Goal: Task Accomplishment & Management: Complete application form

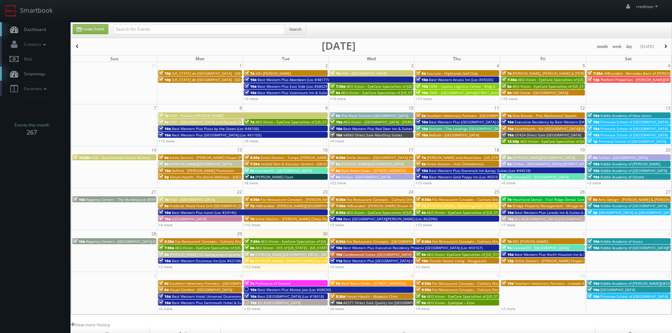
click at [440, 261] on span "Charter Senior Living - Naugatuck" at bounding box center [457, 261] width 57 height 5
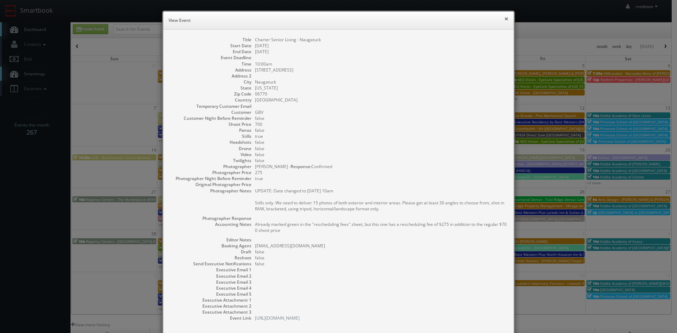
click at [505, 21] on button "×" at bounding box center [507, 18] width 4 height 5
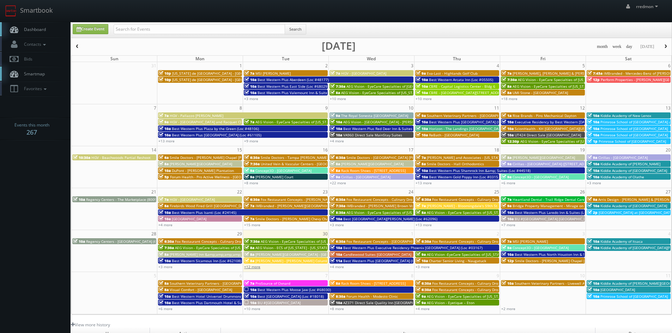
click at [258, 267] on link "+12 more" at bounding box center [252, 267] width 16 height 5
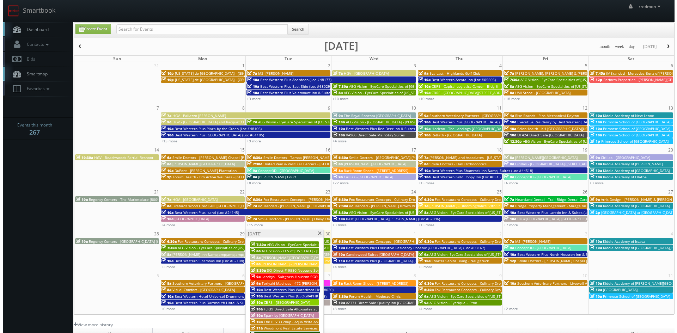
scroll to position [71, 0]
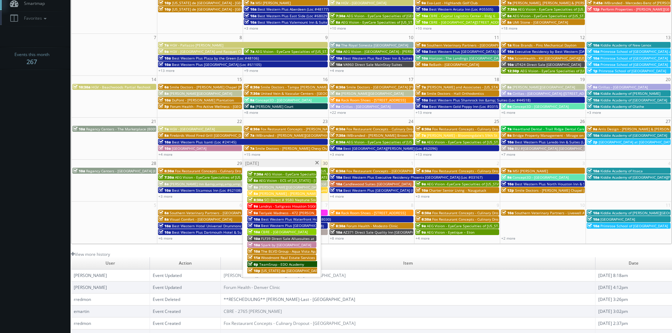
click at [287, 175] on span "AEG Vision - EyeCare Specialties of Florida – Macali Eye Clinic" at bounding box center [328, 174] width 128 height 5
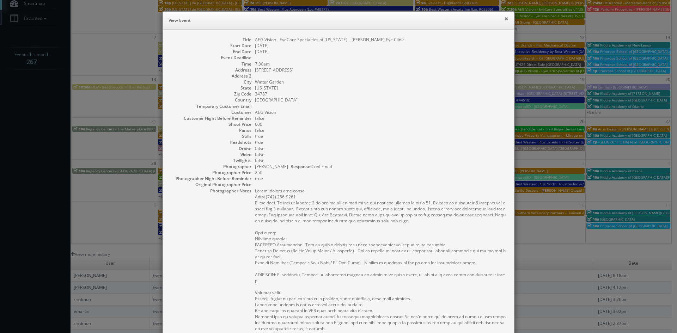
click at [505, 20] on button "×" at bounding box center [507, 18] width 4 height 5
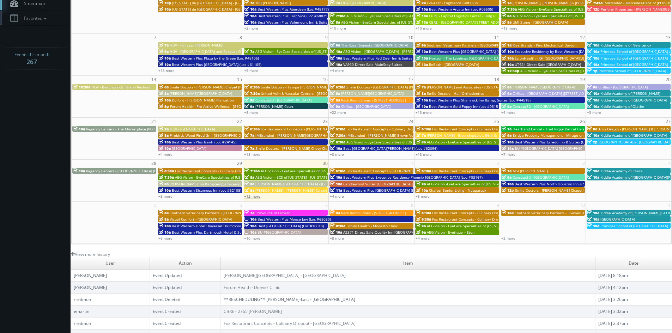
click at [255, 198] on link "+12 more" at bounding box center [252, 196] width 16 height 5
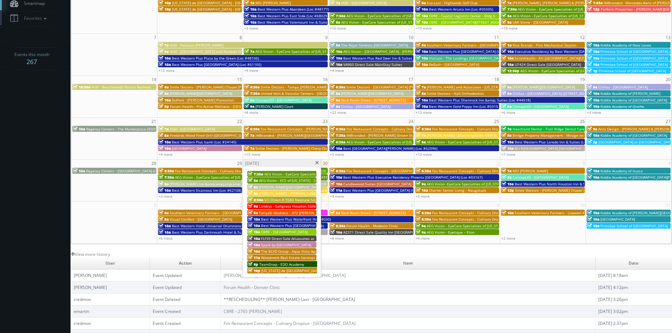
click at [316, 164] on span at bounding box center [317, 163] width 5 height 4
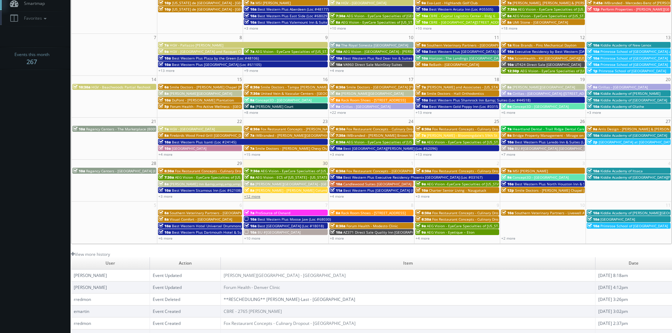
click at [256, 196] on link "+12 more" at bounding box center [252, 196] width 16 height 5
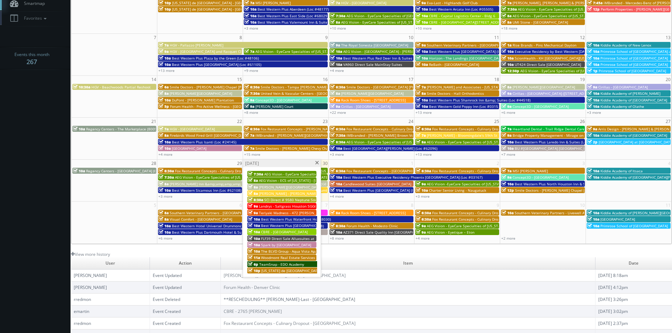
click at [317, 164] on span at bounding box center [317, 163] width 5 height 4
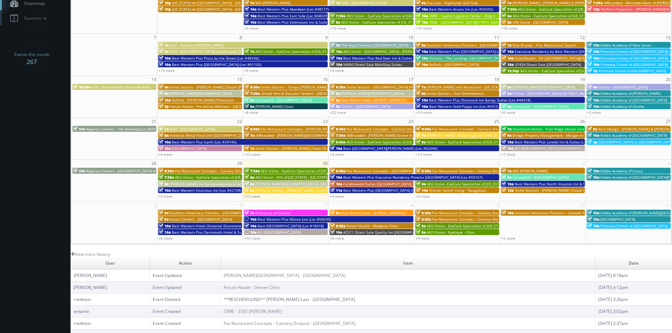
click at [436, 191] on span "Charter Senior Living - Naugatuck" at bounding box center [457, 190] width 57 height 5
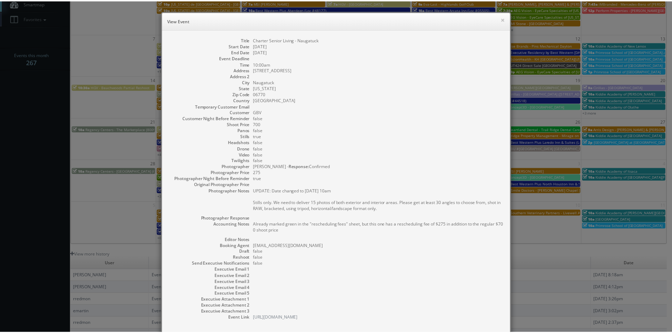
scroll to position [38, 0]
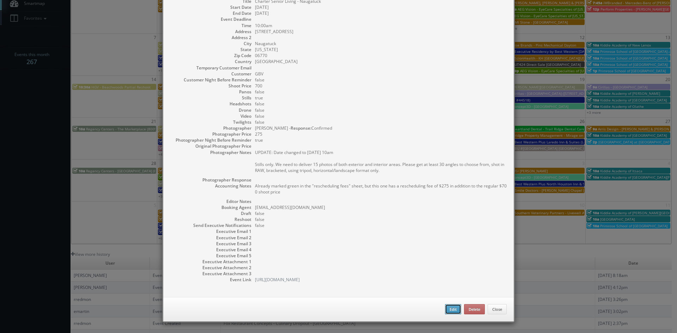
click at [451, 309] on button "Edit" at bounding box center [453, 309] width 16 height 11
type input "Charter Senior Living - Naugatuck"
type input "491 N Main Street"
type input "Naugatuck"
type input "06770"
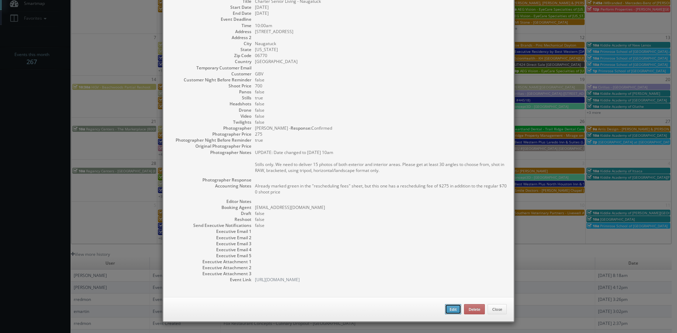
type input "700"
checkbox input "true"
type textarea "Already marked green in the "rescheduling fees" sheet, but this one has a resch…"
type input "10/02/2025"
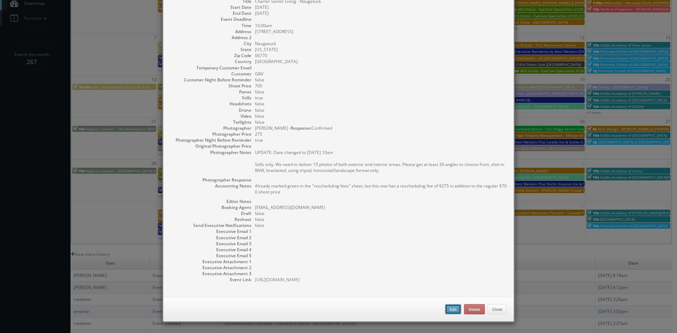
type input "10:00am"
checkbox input "true"
type textarea "UPDATE: Date changed to 10/2 @ 10am Stills only. We need to deliver 15 photos o…"
select select "[US_STATE]"
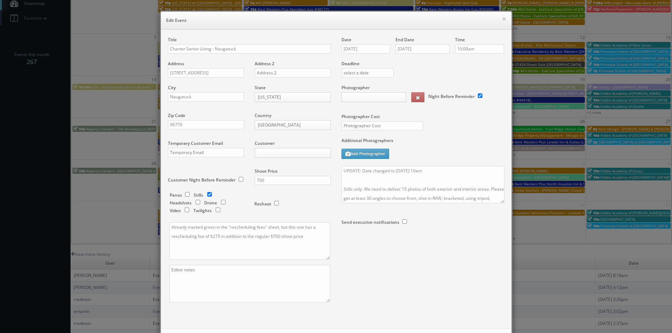
type input "700"
type input "275"
select select "fake72@mg.cs3calendar.com"
select select "tomcarusophotography@gmail.com"
click at [376, 182] on textarea "UPDATE: Date changed to 10/2 @ 10am Stills only. We need to deliver 15 photos o…" at bounding box center [423, 184] width 163 height 37
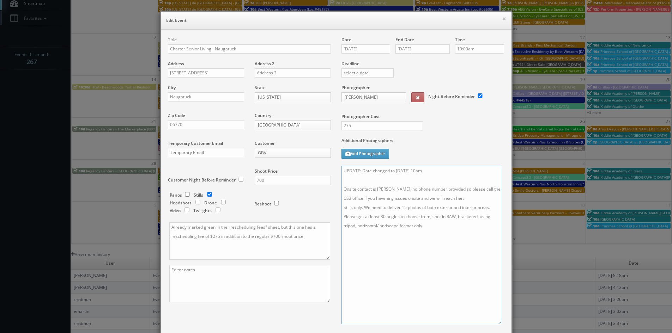
drag, startPoint x: 500, startPoint y: 203, endPoint x: 497, endPoint y: 324, distance: 121.1
click at [497, 324] on textarea "UPDATE: Date changed to 10/2 @ 10am Onsite contact is Ellyn Arter, no phone num…" at bounding box center [422, 245] width 160 height 158
click at [440, 235] on textarea "UPDATE: Date changed to 10/2 @ 10am Onsite contact is Ellyn Arter, no phone num…" at bounding box center [422, 245] width 160 height 158
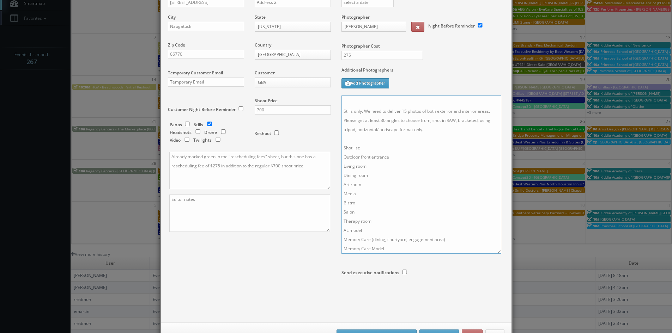
scroll to position [96, 0]
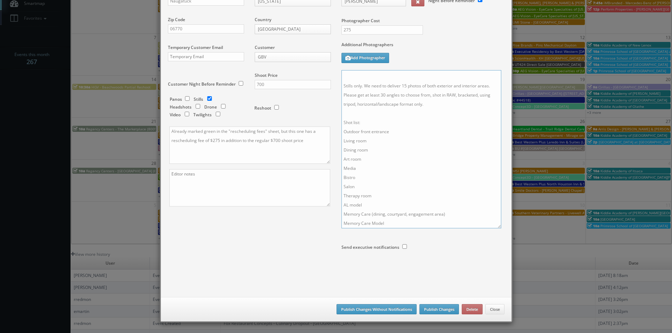
type textarea "UPDATE: Date changed to 10/2 @ 10am Onsite contact is Ellyn Arter, no phone num…"
click at [427, 307] on button "Publish Changes" at bounding box center [439, 309] width 40 height 11
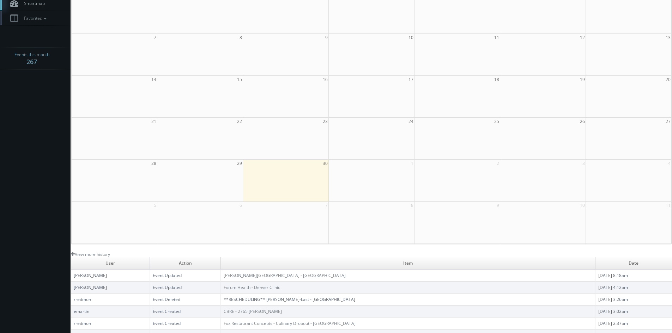
scroll to position [0, 0]
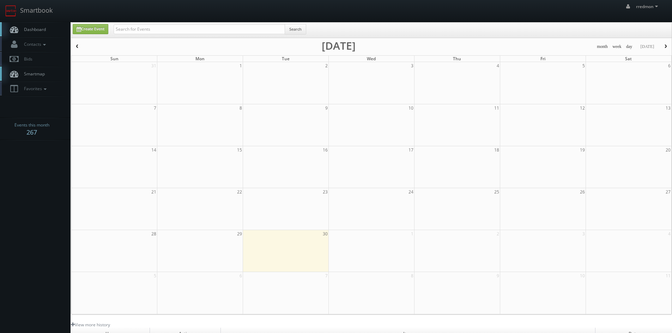
click at [36, 25] on link "Dashboard" at bounding box center [35, 29] width 71 height 14
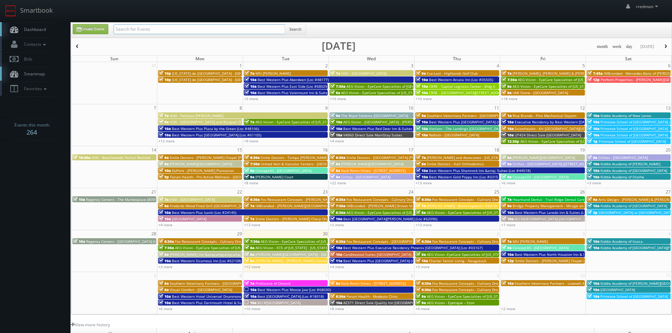
click at [193, 29] on input "text" at bounding box center [199, 29] width 171 height 10
type input "bridge property management"
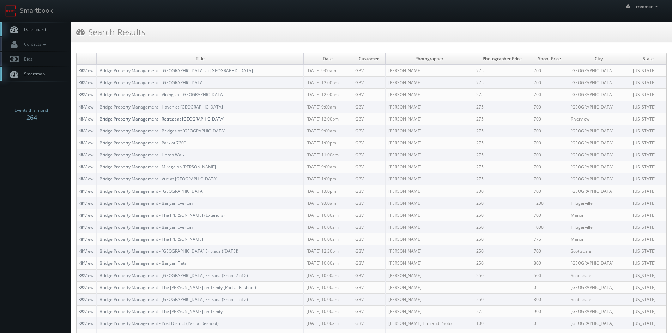
click at [191, 119] on link "Bridge Property Management - Retreat at Crosstown" at bounding box center [161, 119] width 125 height 6
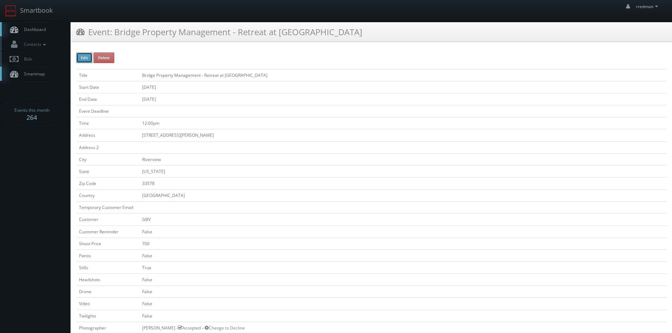
click at [86, 58] on button "Edit" at bounding box center [84, 58] width 16 height 11
type input "Bridge Property Management - Retreat at [GEOGRAPHIC_DATA]"
type input "[STREET_ADDRESS][PERSON_NAME]"
type input "Riverview"
type input "33578"
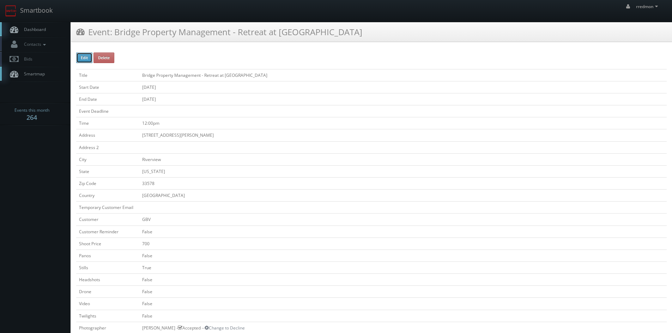
checkbox input "false"
type input "700"
checkbox input "false"
checkbox input "true"
checkbox input "false"
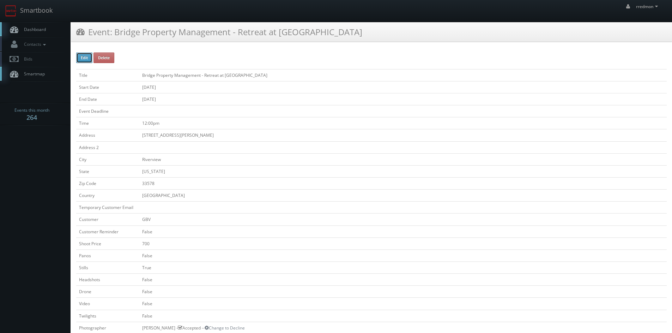
checkbox input "false"
type input "[DATE]"
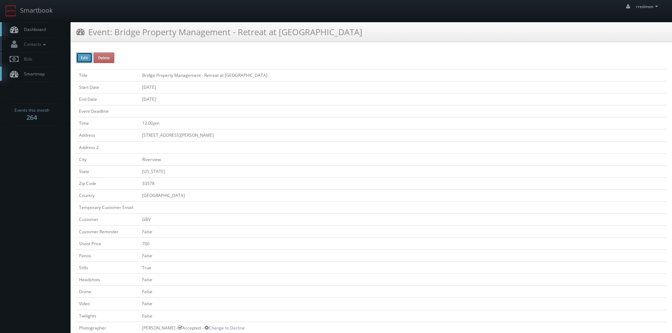
type input "[DATE]"
type input "12:00pm"
checkbox input "true"
checkbox input "false"
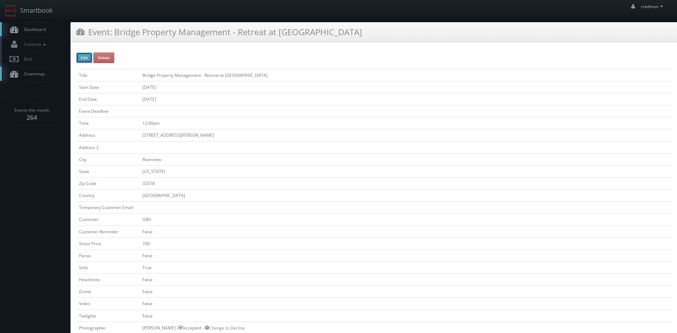
select select "[US_STATE]"
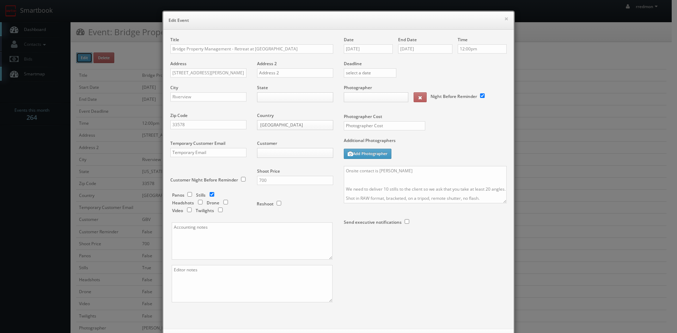
type input "700"
type input "275"
select select "[EMAIL_ADDRESS][DOMAIN_NAME]"
click at [194, 233] on textarea at bounding box center [252, 241] width 161 height 37
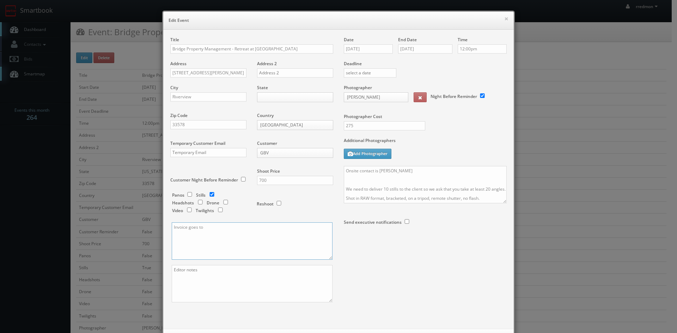
click at [244, 228] on textarea "Invoice goes to" at bounding box center [252, 241] width 161 height 37
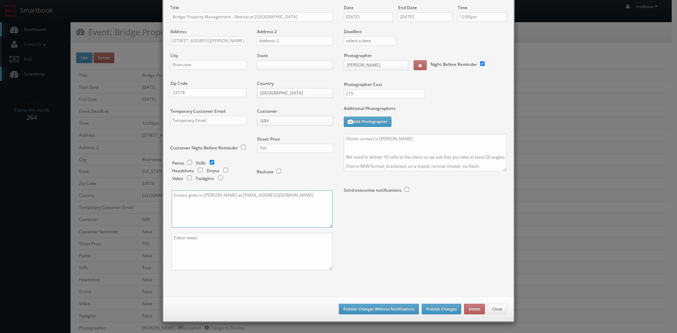
type textarea "Invoice goes to [PERSON_NAME] at [EMAIL_ADDRESS][DOMAIN_NAME]"
click at [382, 308] on button "Publish Changes Without Notifications" at bounding box center [379, 309] width 80 height 11
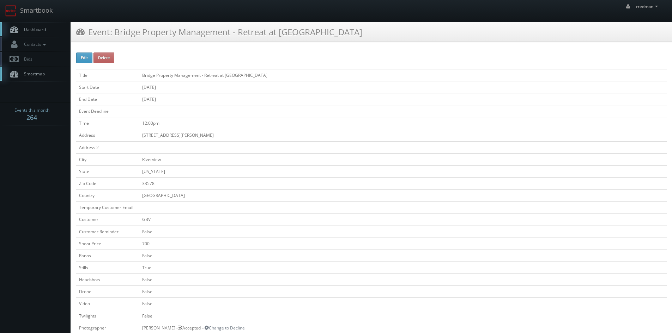
click at [37, 30] on span "Dashboard" at bounding box center [32, 29] width 25 height 6
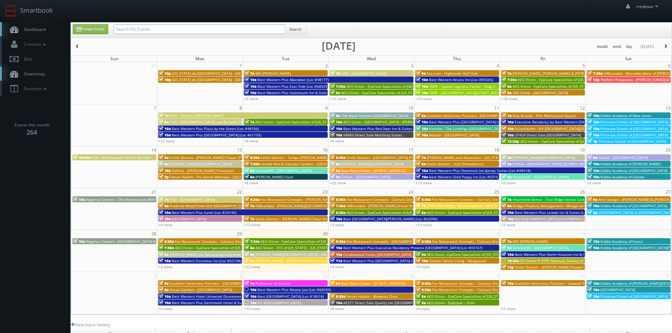
click at [131, 29] on input "text" at bounding box center [199, 29] width 171 height 10
type input "bridge property management"
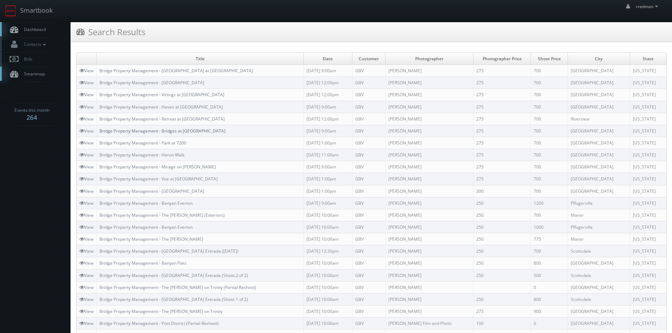
click at [191, 132] on link "Bridge Property Management - Bridges at [GEOGRAPHIC_DATA]" at bounding box center [162, 131] width 126 height 6
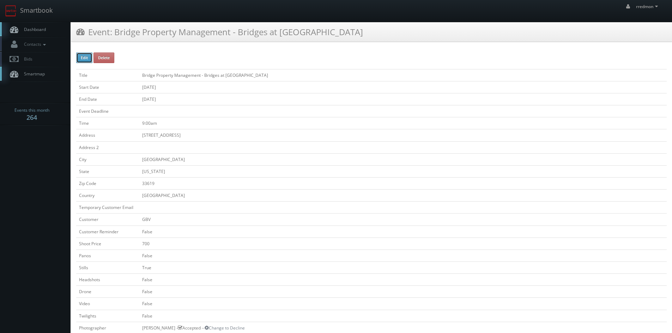
click at [83, 55] on button "Edit" at bounding box center [84, 58] width 16 height 11
type input "Bridge Property Management - Bridges at [GEOGRAPHIC_DATA]"
type input "9712 Bosque Creek Cir"
type input "Tampa"
type input "33619"
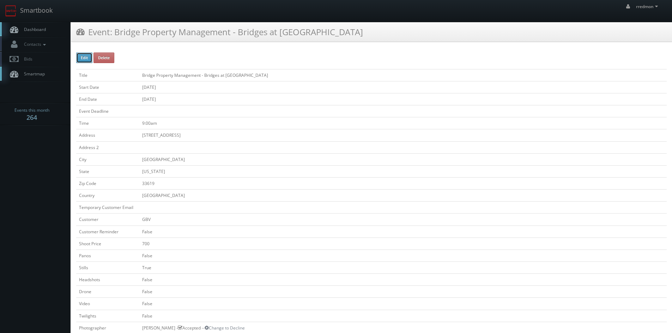
checkbox input "false"
type input "700"
checkbox input "false"
checkbox input "true"
checkbox input "false"
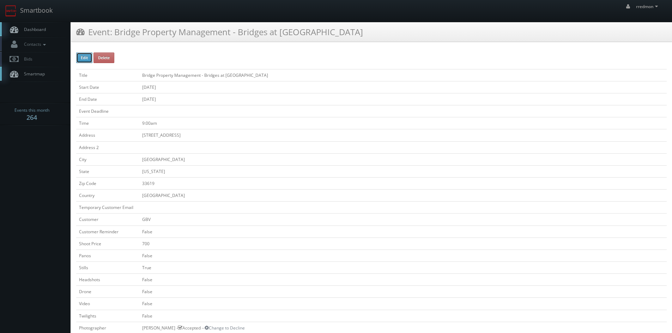
checkbox input "false"
type input "10/14/2025"
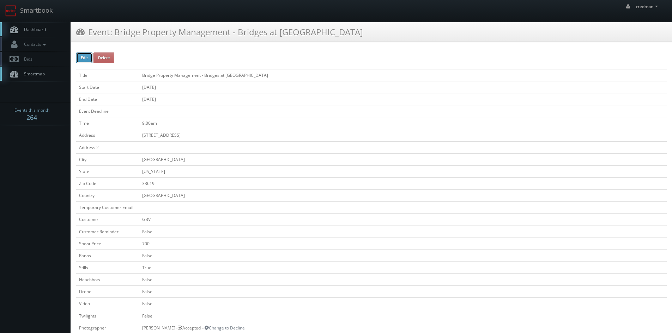
type input "10/14/2025"
type input "9:00am"
checkbox input "true"
checkbox input "false"
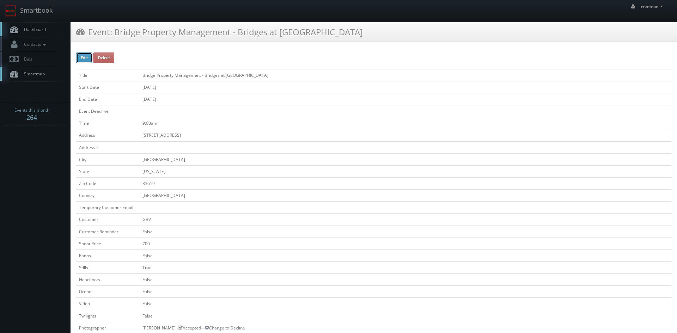
select select "[US_STATE]"
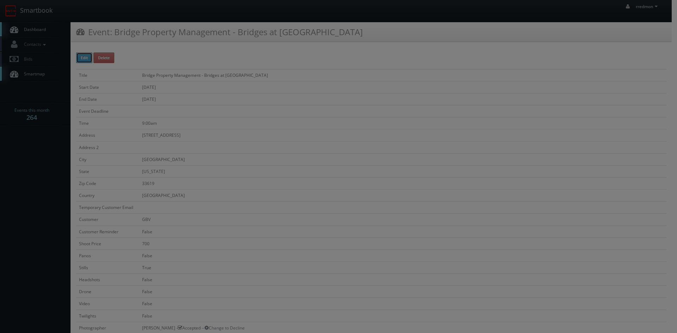
type input "700"
type input "275"
select select "fake72@mg.cs3calendar.com"
select select "info@360viewphotography.com"
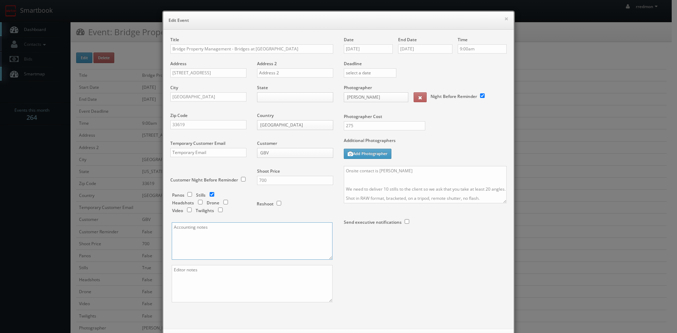
click at [248, 227] on textarea at bounding box center [252, 241] width 161 height 37
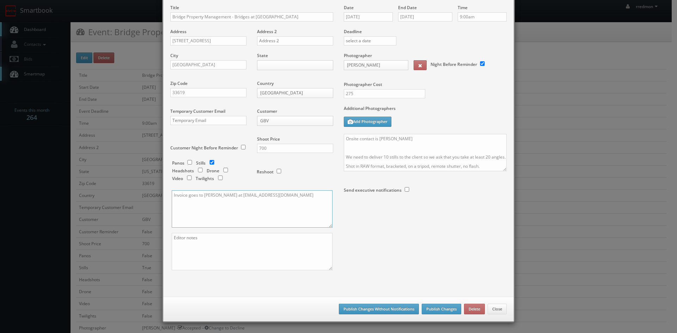
type textarea "Invoice goes to Adrian Redding at bridgesatcrosstownap@bridgepm.com"
click at [361, 310] on button "Publish Changes Without Notifications" at bounding box center [379, 309] width 80 height 11
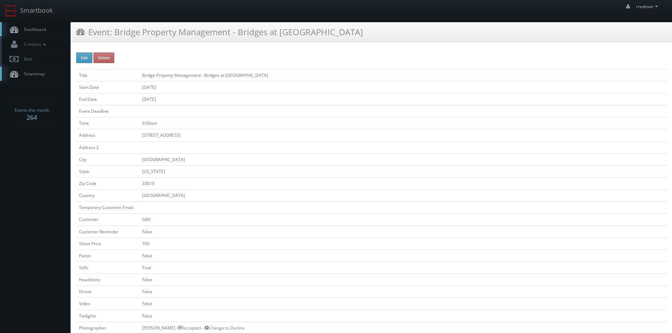
click at [36, 31] on span "Dashboard" at bounding box center [32, 29] width 25 height 6
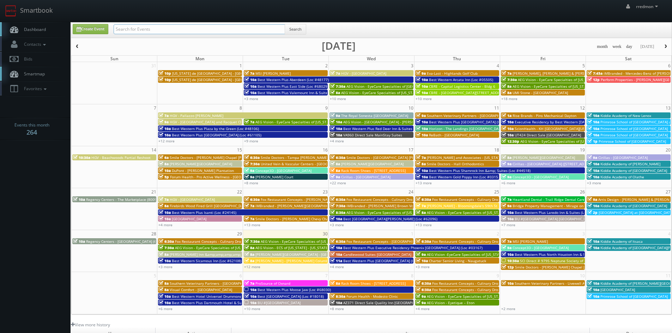
click at [153, 32] on input "text" at bounding box center [199, 29] width 171 height 10
type input "bridge property management"
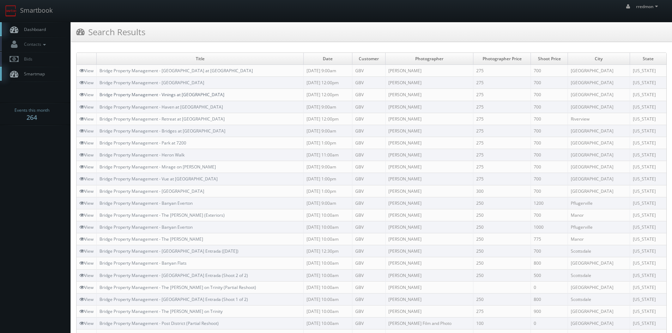
click at [189, 95] on link "Bridge Property Management - Vinings at [GEOGRAPHIC_DATA]" at bounding box center [161, 95] width 125 height 6
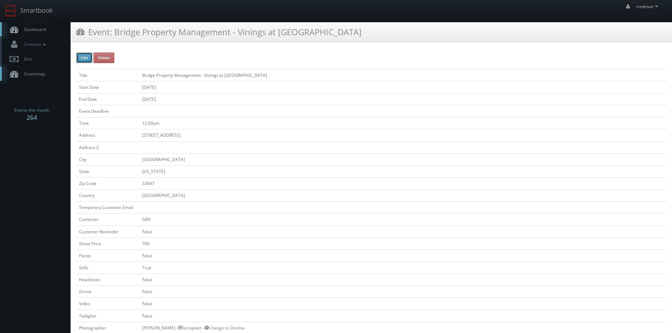
click at [87, 56] on button "Edit" at bounding box center [84, 58] width 16 height 11
type input "Bridge Property Management - Vinings at [GEOGRAPHIC_DATA]"
type input "[STREET_ADDRESS]"
type input "[GEOGRAPHIC_DATA]"
type input "33647"
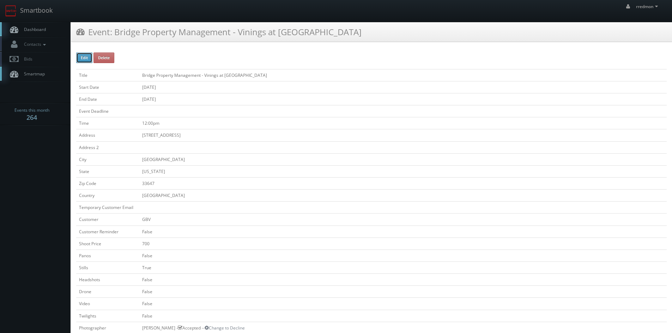
checkbox input "false"
type input "700"
checkbox input "false"
checkbox input "true"
checkbox input "false"
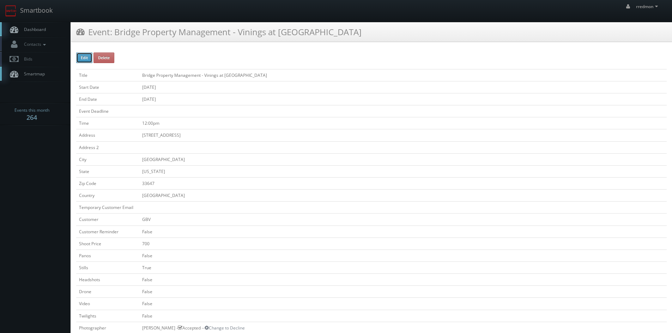
checkbox input "false"
type input "[DATE]"
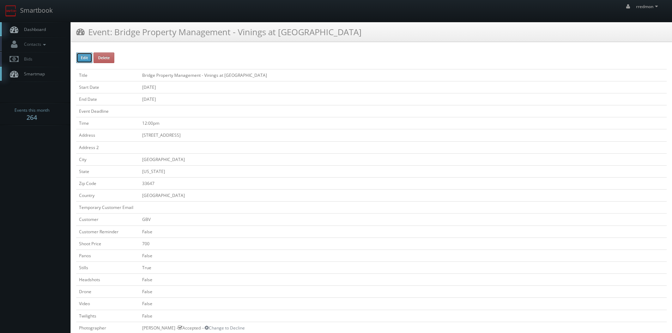
type input "[DATE]"
type input "12:00pm"
checkbox input "true"
checkbox input "false"
select select "[US_STATE]"
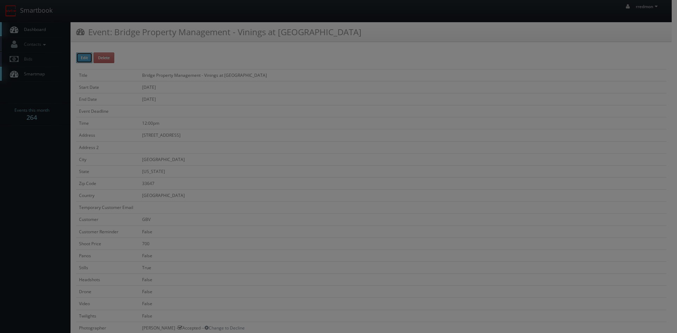
type input "700"
type input "275"
select select "fake72@mg.cs3calendar.com"
select select "info@360viewphotography.com"
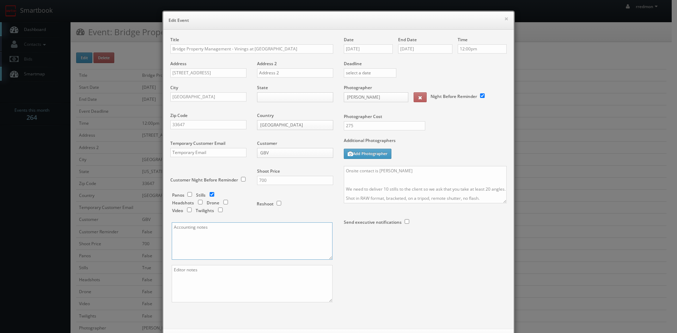
click at [187, 236] on textarea at bounding box center [252, 241] width 161 height 37
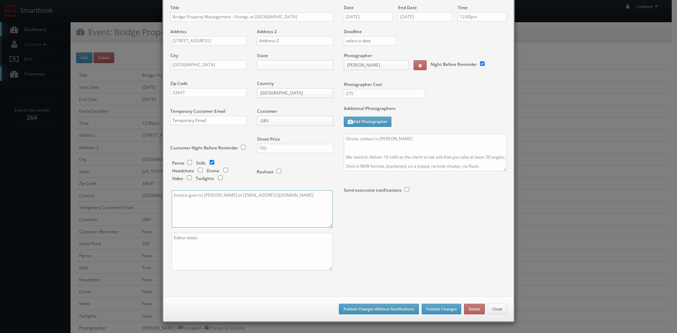
type textarea "Invoice goes to Daniel Huckeby at VingingsHuntersGreenAP@BridgePm.com"
click at [396, 309] on button "Publish Changes Without Notifications" at bounding box center [379, 309] width 80 height 11
click at [382, 309] on button "Publish Changes Without Notifications" at bounding box center [379, 309] width 80 height 11
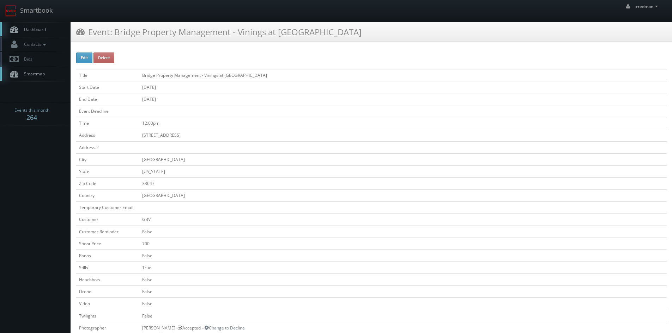
click at [43, 30] on span "Dashboard" at bounding box center [32, 29] width 25 height 6
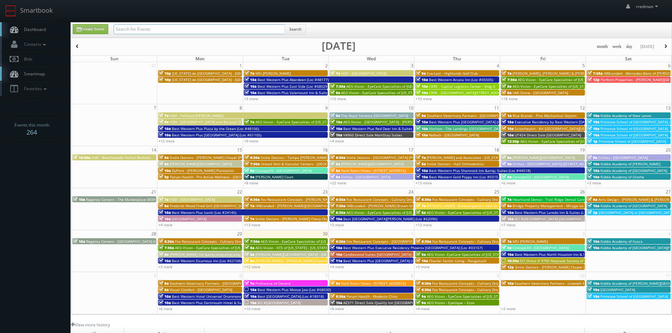
click at [236, 30] on input "text" at bounding box center [199, 29] width 171 height 10
type input "[PERSON_NAME]"
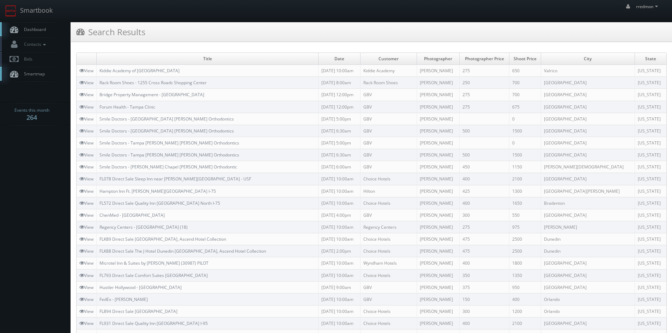
click at [27, 26] on span "Dashboard" at bounding box center [32, 29] width 25 height 6
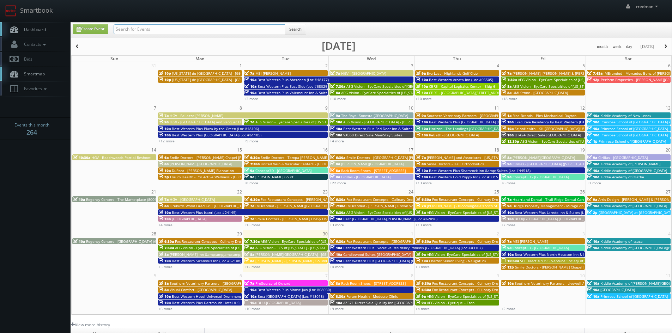
click at [157, 28] on input "text" at bounding box center [199, 29] width 171 height 10
type input "matthew d'alto"
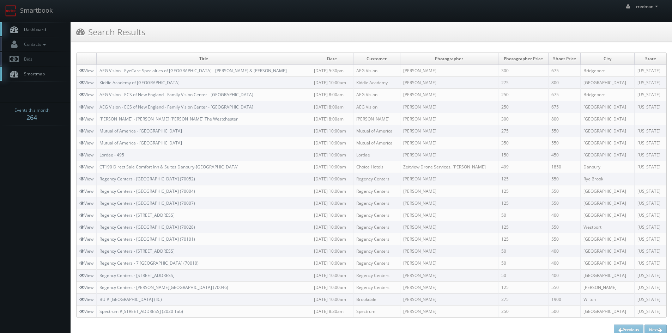
click at [49, 29] on link "Dashboard" at bounding box center [35, 29] width 71 height 14
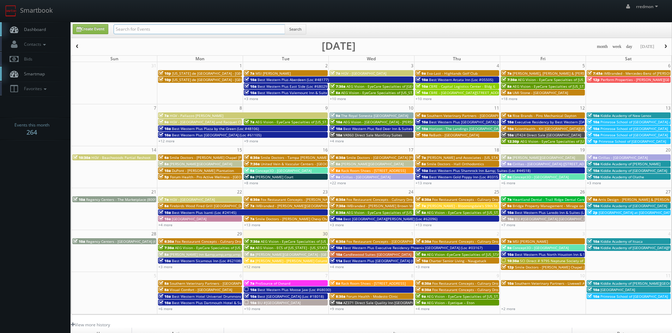
paste input "Jacqueline Hanna"
type input "Jacqueline Hanna"
click at [302, 28] on button "Search" at bounding box center [296, 29] width 22 height 11
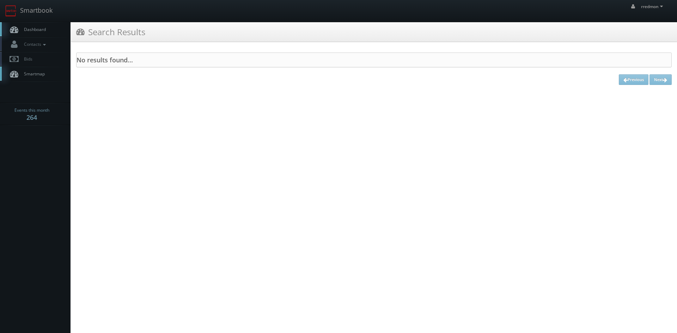
click at [47, 30] on link "Dashboard" at bounding box center [35, 29] width 71 height 14
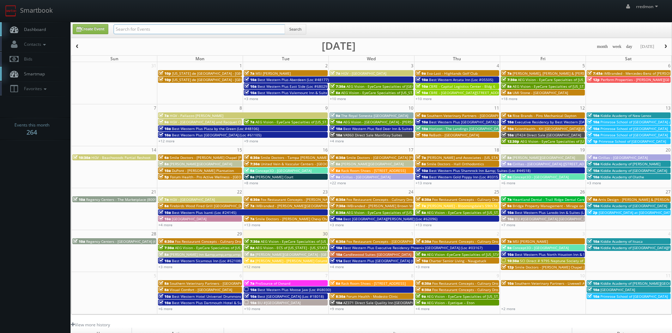
click at [128, 29] on input "text" at bounding box center [199, 29] width 171 height 10
paste input "Rick Bonilla"
type input "Rick Bonilla"
click at [304, 30] on button "Search" at bounding box center [296, 29] width 22 height 11
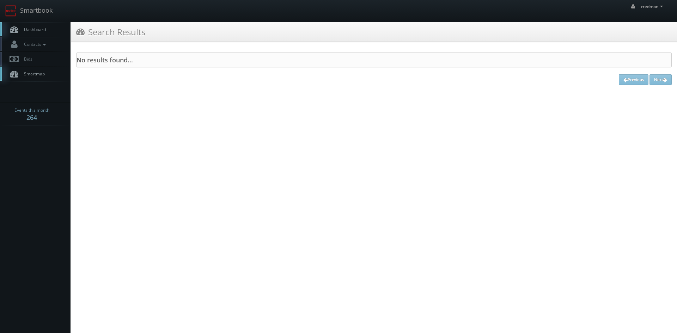
click at [49, 25] on link "Dashboard" at bounding box center [35, 29] width 71 height 14
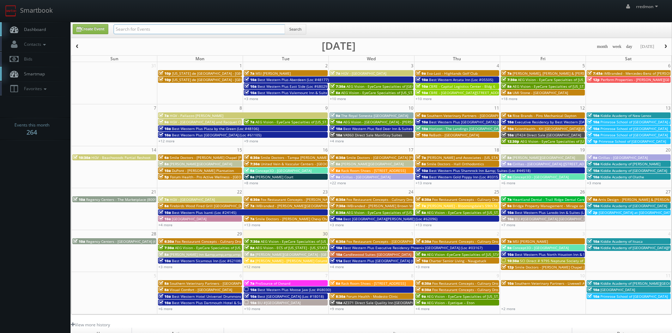
paste input "Stefan Deliivanov"
type input "Stefan Deliivanov"
click at [304, 28] on button "Search" at bounding box center [296, 29] width 22 height 11
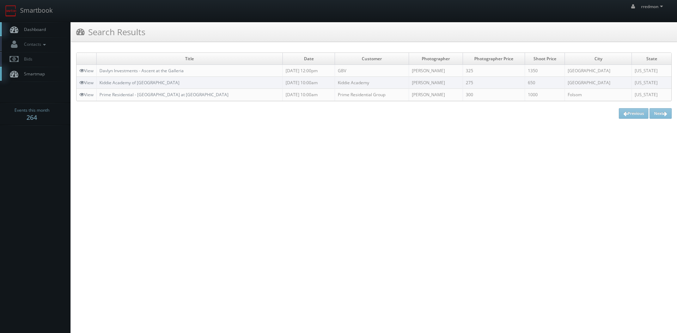
click at [46, 30] on span "Dashboard" at bounding box center [32, 29] width 25 height 6
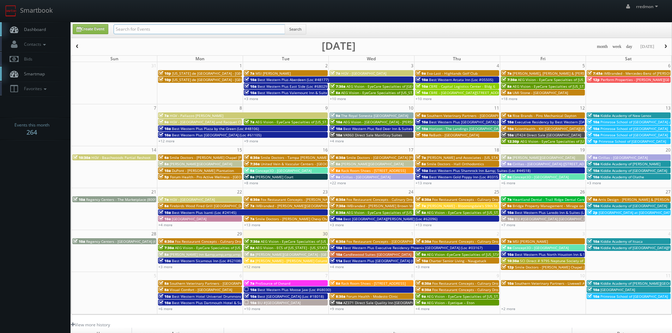
click at [144, 29] on input "text" at bounding box center [199, 29] width 171 height 10
paste input "[PERSON_NAME]"
type input "[PERSON_NAME]"
click at [295, 29] on button "Search" at bounding box center [296, 29] width 22 height 11
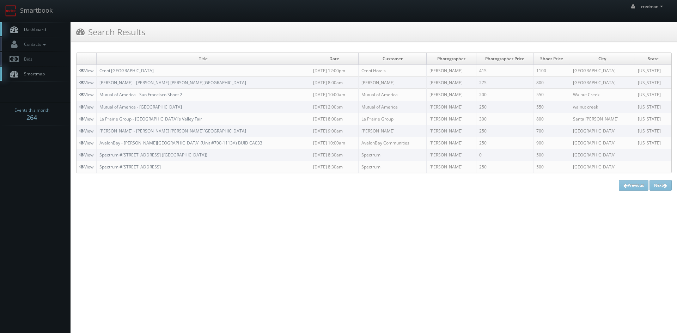
click at [46, 27] on link "Dashboard" at bounding box center [35, 29] width 71 height 14
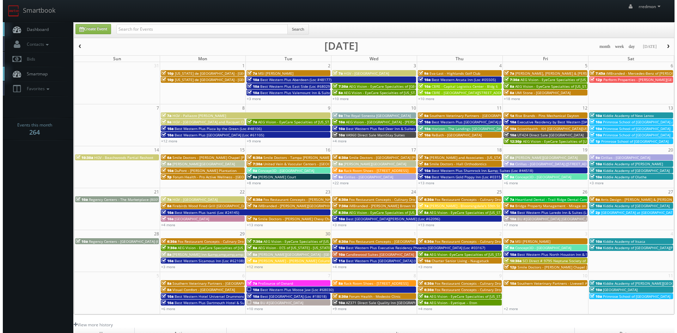
scroll to position [35, 0]
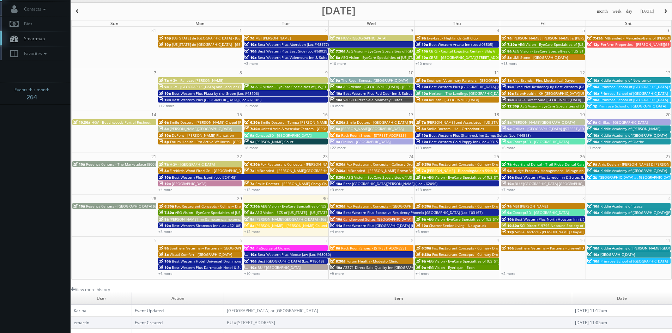
click at [613, 228] on td "10a Kiddie Academy of [GEOGRAPHIC_DATA][PERSON_NAME]" at bounding box center [629, 222] width 86 height 26
type input "[DATE]"
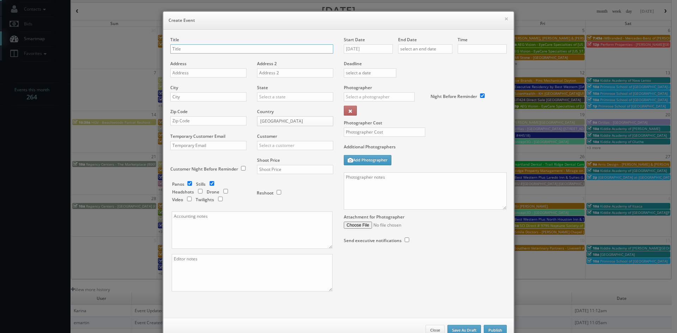
checkbox input "true"
type input "10:00am"
checkbox input "true"
drag, startPoint x: 225, startPoint y: 48, endPoint x: 158, endPoint y: 48, distance: 67.4
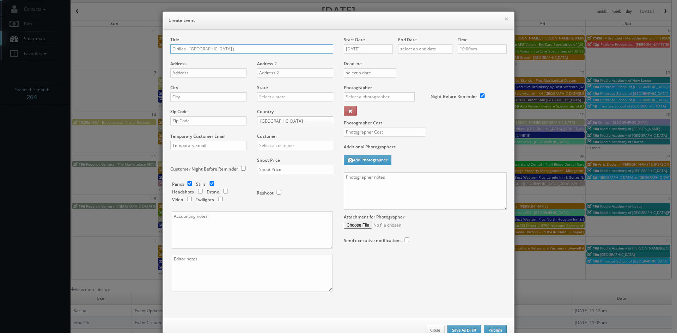
click at [159, 48] on div "× Create Event Title Cirillas - [GEOGRAPHIC_DATA] ( Address Address 2 City Stat…" at bounding box center [339, 177] width 360 height 355
paste input "3835 28th St)"
type input "Cirillas - Grand Rapids (3835 28th St) RESHOOT"
click at [217, 73] on input "text" at bounding box center [208, 72] width 76 height 9
paste input "3835 28th St SE #100"
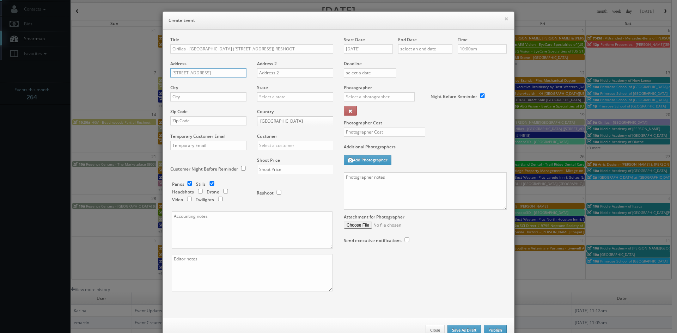
drag, startPoint x: 179, startPoint y: 72, endPoint x: 185, endPoint y: 75, distance: 6.8
click at [180, 72] on input "3835 28th St SE #100" at bounding box center [208, 72] width 76 height 9
type input "3835 28th St SE #100"
click at [219, 93] on input "text" at bounding box center [208, 96] width 76 height 9
type input "Grand Rapids"
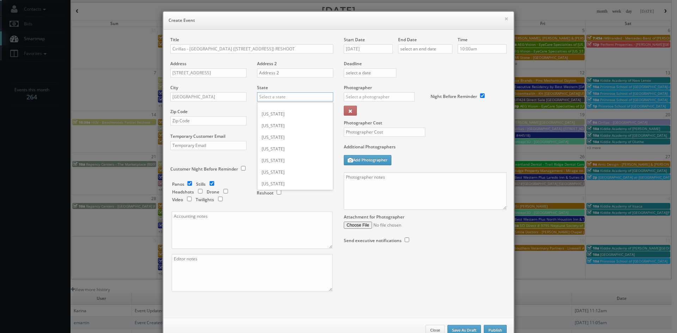
click at [260, 96] on input "text" at bounding box center [295, 96] width 76 height 9
click at [277, 99] on input "text" at bounding box center [295, 96] width 76 height 9
click at [293, 162] on div "[US_STATE]" at bounding box center [296, 159] width 76 height 12
type input "[US_STATE]"
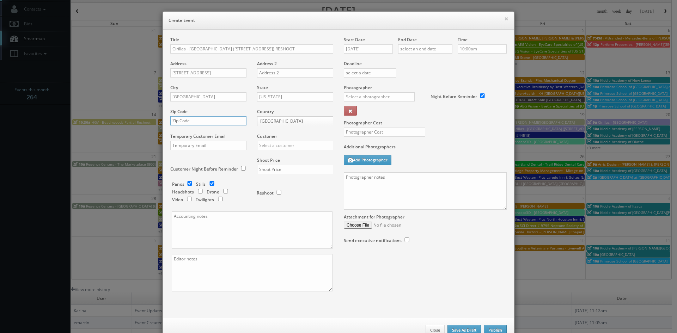
click at [174, 118] on input "text" at bounding box center [208, 120] width 76 height 9
paste input "49512"
type input "49512"
click at [189, 183] on input "checkbox" at bounding box center [190, 183] width 11 height 5
checkbox input "false"
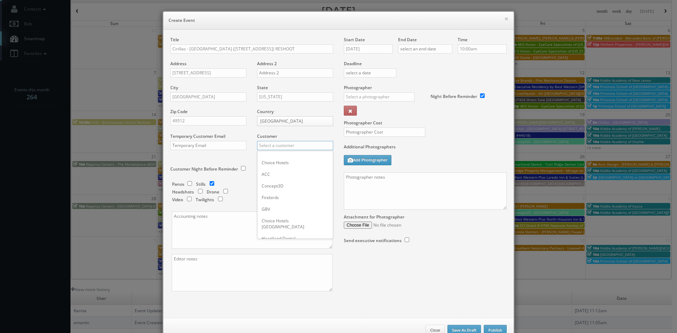
click at [298, 143] on input "text" at bounding box center [295, 145] width 76 height 9
click at [286, 160] on div "Cirilla's" at bounding box center [296, 157] width 76 height 12
type input "Cirilla's"
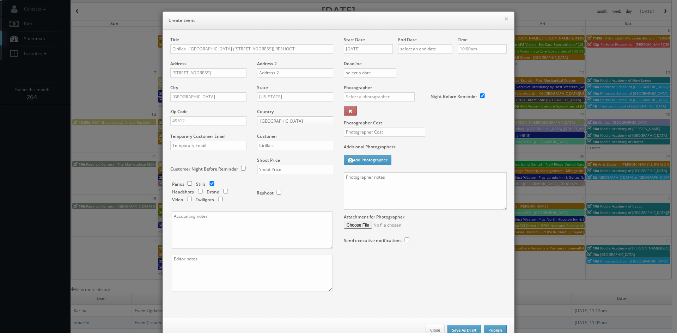
click at [288, 170] on input "text" at bounding box center [295, 169] width 76 height 9
type input "0"
click at [393, 134] on input "text" at bounding box center [384, 132] width 81 height 9
type input "0"
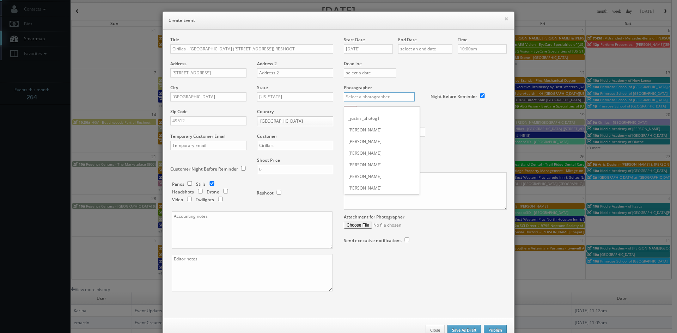
click at [394, 97] on input "text" at bounding box center [379, 96] width 71 height 9
click at [384, 156] on div "Ryan Lines" at bounding box center [382, 159] width 76 height 12
type input "Ryan Lines"
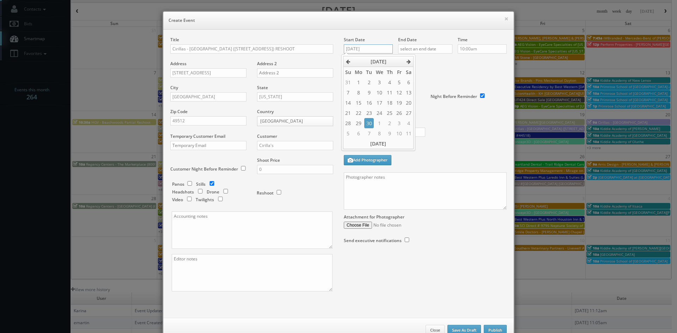
click at [369, 49] on input "10/04/2025" at bounding box center [368, 48] width 49 height 9
click at [417, 50] on input "text" at bounding box center [425, 48] width 54 height 9
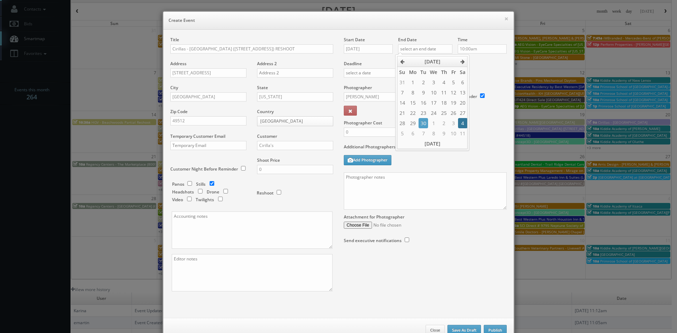
click at [460, 123] on td "4" at bounding box center [463, 123] width 10 height 10
type input "10/04/2025"
click at [482, 63] on label "Deadline" at bounding box center [426, 64] width 174 height 6
click at [409, 193] on textarea at bounding box center [425, 191] width 163 height 37
click at [347, 180] on textarea at bounding box center [425, 191] width 163 height 37
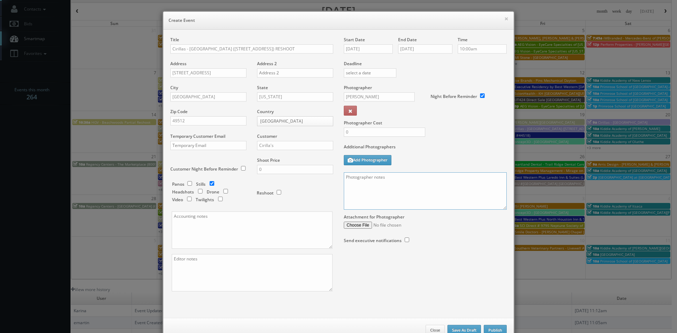
paste textarea "Please captured at least 30 angles. Please shoot images in RAW FORMAT, brackete…"
drag, startPoint x: 344, startPoint y: 177, endPoint x: 370, endPoint y: 194, distance: 30.7
click at [347, 178] on textarea "Please captured at least 30 angles. Please shoot images in RAW FORMAT, brackete…" at bounding box center [425, 191] width 163 height 37
click at [420, 179] on textarea "We need to deliver 4 more photos, so pease capture at least 10 angles. Please s…" at bounding box center [425, 191] width 163 height 37
click at [465, 203] on textarea "We need to deliver 4 more photos, so please capture at least 10 angles. Please …" at bounding box center [425, 191] width 163 height 37
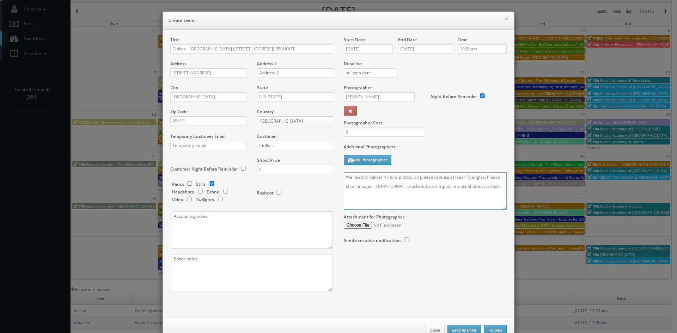
click at [500, 188] on textarea "We need to deliver 4 more photos, so please capture at least 10 angles. Please …" at bounding box center [425, 191] width 163 height 37
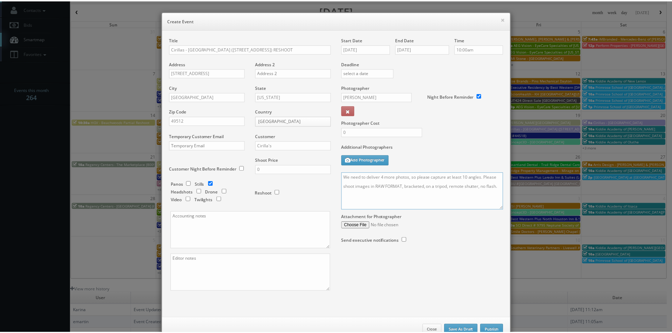
scroll to position [21, 0]
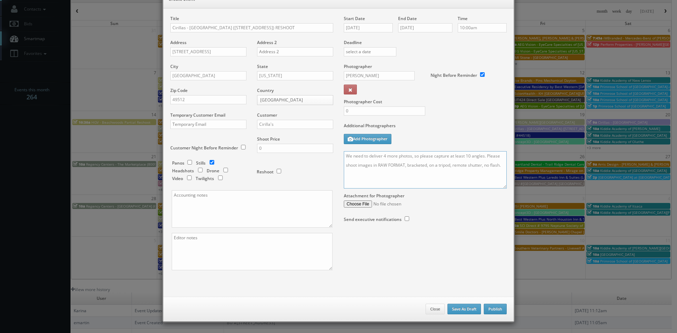
type textarea "We need to deliver 4 more photos, so please capture at least 10 angles. Please …"
click at [496, 308] on button "Publish" at bounding box center [495, 309] width 23 height 11
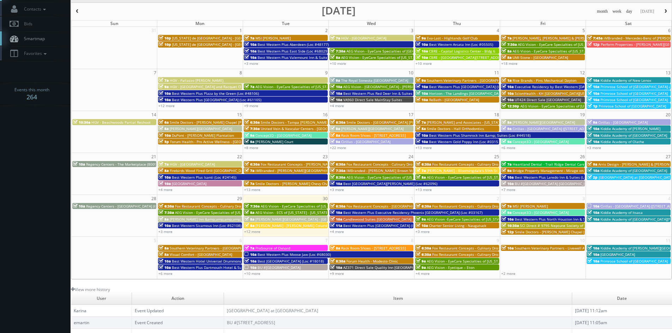
scroll to position [0, 0]
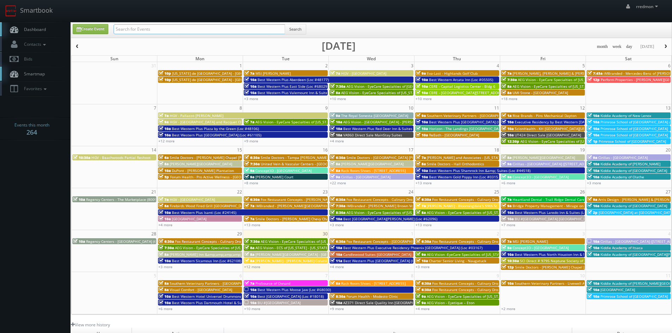
click at [183, 30] on input "text" at bounding box center [199, 29] width 171 height 10
type input "karina kleeburg"
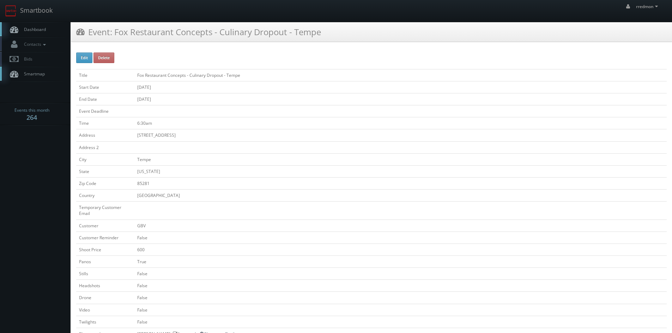
click at [24, 30] on span "Dashboard" at bounding box center [32, 29] width 25 height 6
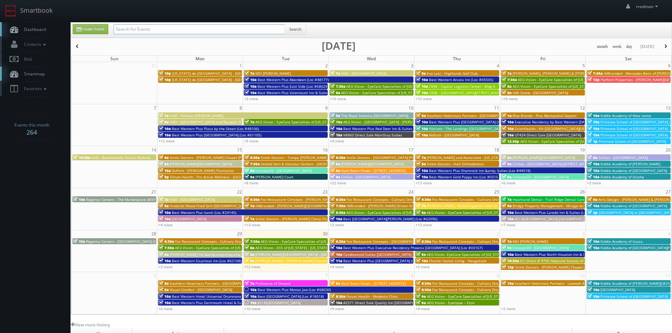
click at [125, 27] on input "text" at bounding box center [199, 29] width 171 height 10
type input "cirillas"
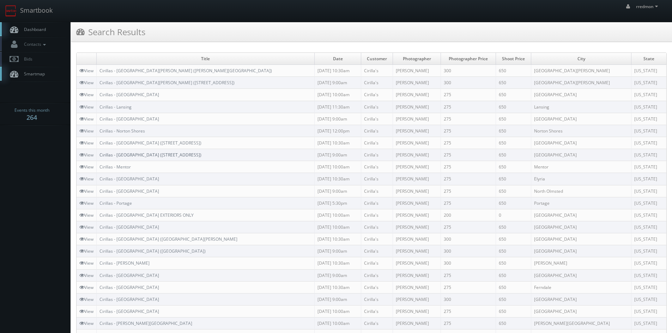
click at [164, 157] on link "Cirillas - [GEOGRAPHIC_DATA] ([STREET_ADDRESS])" at bounding box center [150, 155] width 102 height 6
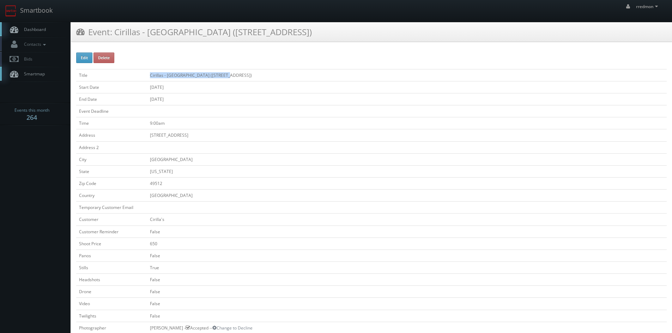
drag, startPoint x: 231, startPoint y: 78, endPoint x: 149, endPoint y: 77, distance: 82.2
click at [149, 77] on td "Cirillas - [GEOGRAPHIC_DATA] ([STREET_ADDRESS])" at bounding box center [407, 75] width 520 height 12
copy td "Cirillas - [GEOGRAPHIC_DATA] ([STREET_ADDRESS])"
drag, startPoint x: 213, startPoint y: 135, endPoint x: 144, endPoint y: 138, distance: 69.5
click at [144, 138] on tr "Address [STREET_ADDRESS]" at bounding box center [371, 135] width 591 height 12
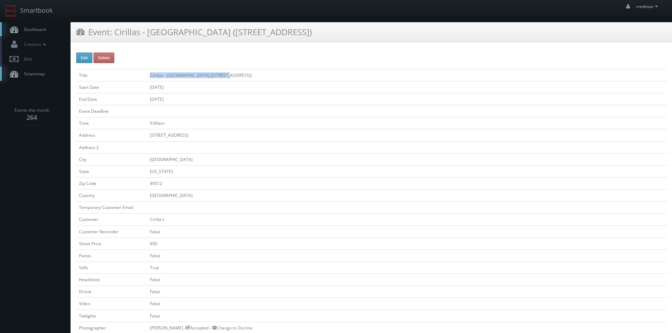
copy tr "[STREET_ADDRESS]"
drag, startPoint x: 170, startPoint y: 182, endPoint x: 150, endPoint y: 185, distance: 20.3
click at [150, 185] on td "49512" at bounding box center [407, 183] width 520 height 12
copy td "49512"
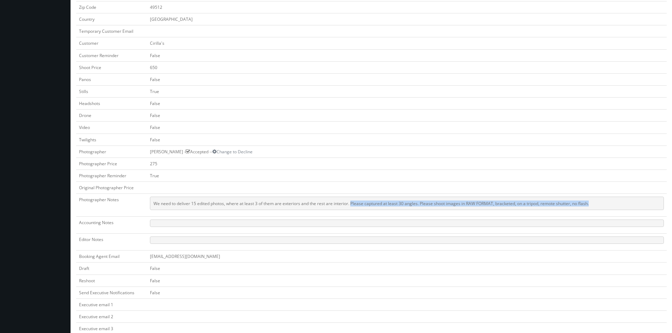
drag, startPoint x: 596, startPoint y: 204, endPoint x: 351, endPoint y: 210, distance: 244.9
click at [351, 210] on pre "We need to deliver 15 edited photos, where at least 3 of them are exteriors and…" at bounding box center [407, 203] width 514 height 13
copy pre "Please captured at least 30 angles. Please shoot images in RAW FORMAT, brackete…"
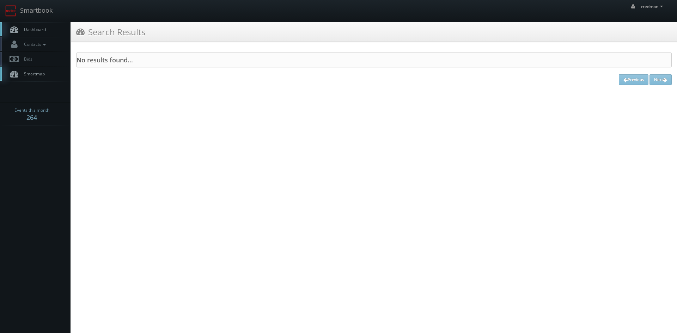
click at [32, 30] on span "Dashboard" at bounding box center [32, 29] width 25 height 6
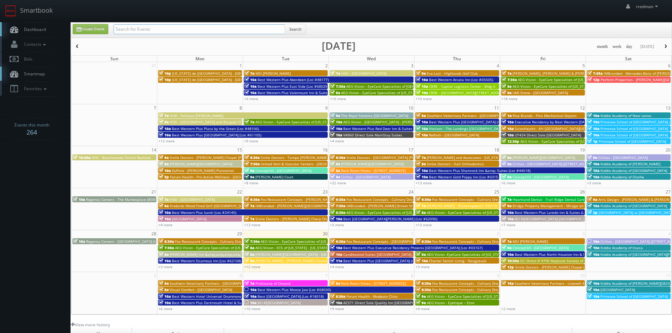
click at [147, 29] on input "text" at bounding box center [199, 29] width 171 height 10
type input "karina kleeburg"
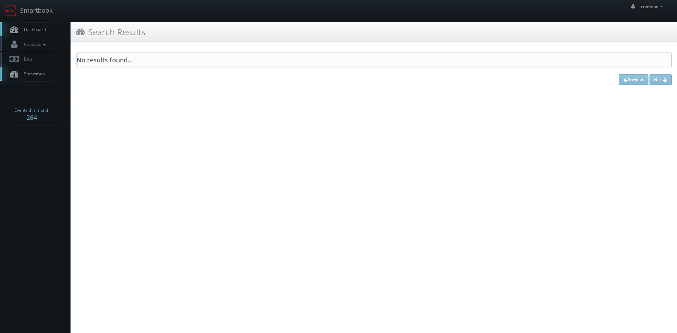
click at [34, 29] on span "Dashboard" at bounding box center [32, 29] width 25 height 6
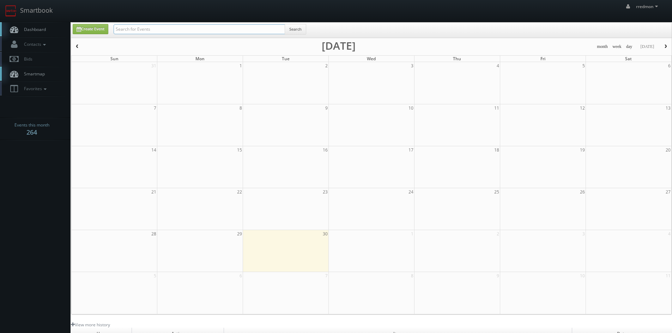
click at [156, 30] on input "text" at bounding box center [199, 29] width 171 height 10
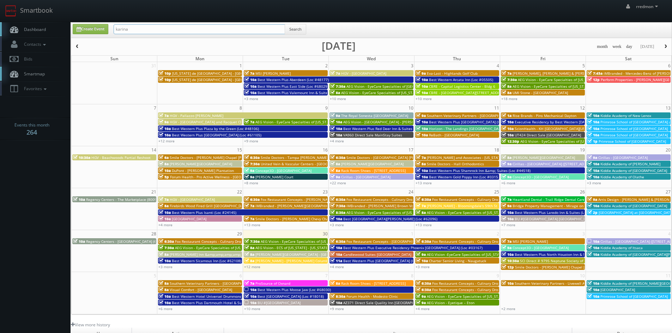
type input "karina"
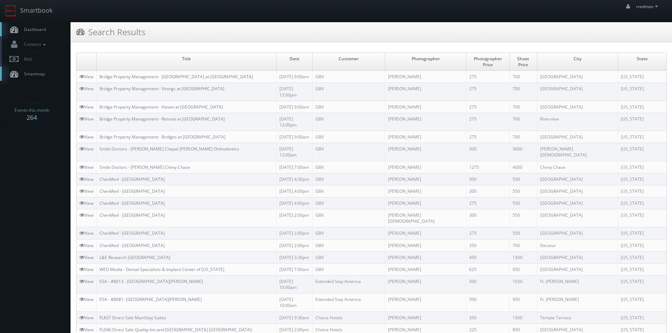
click at [40, 29] on span "Dashboard" at bounding box center [32, 29] width 25 height 6
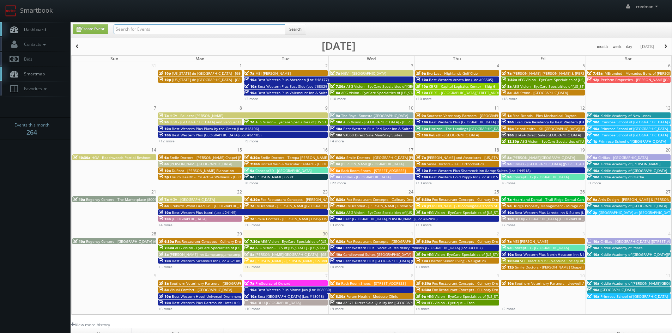
click at [203, 32] on input "text" at bounding box center [199, 29] width 171 height 10
type input "state"
